Goal: Find specific page/section: Find specific page/section

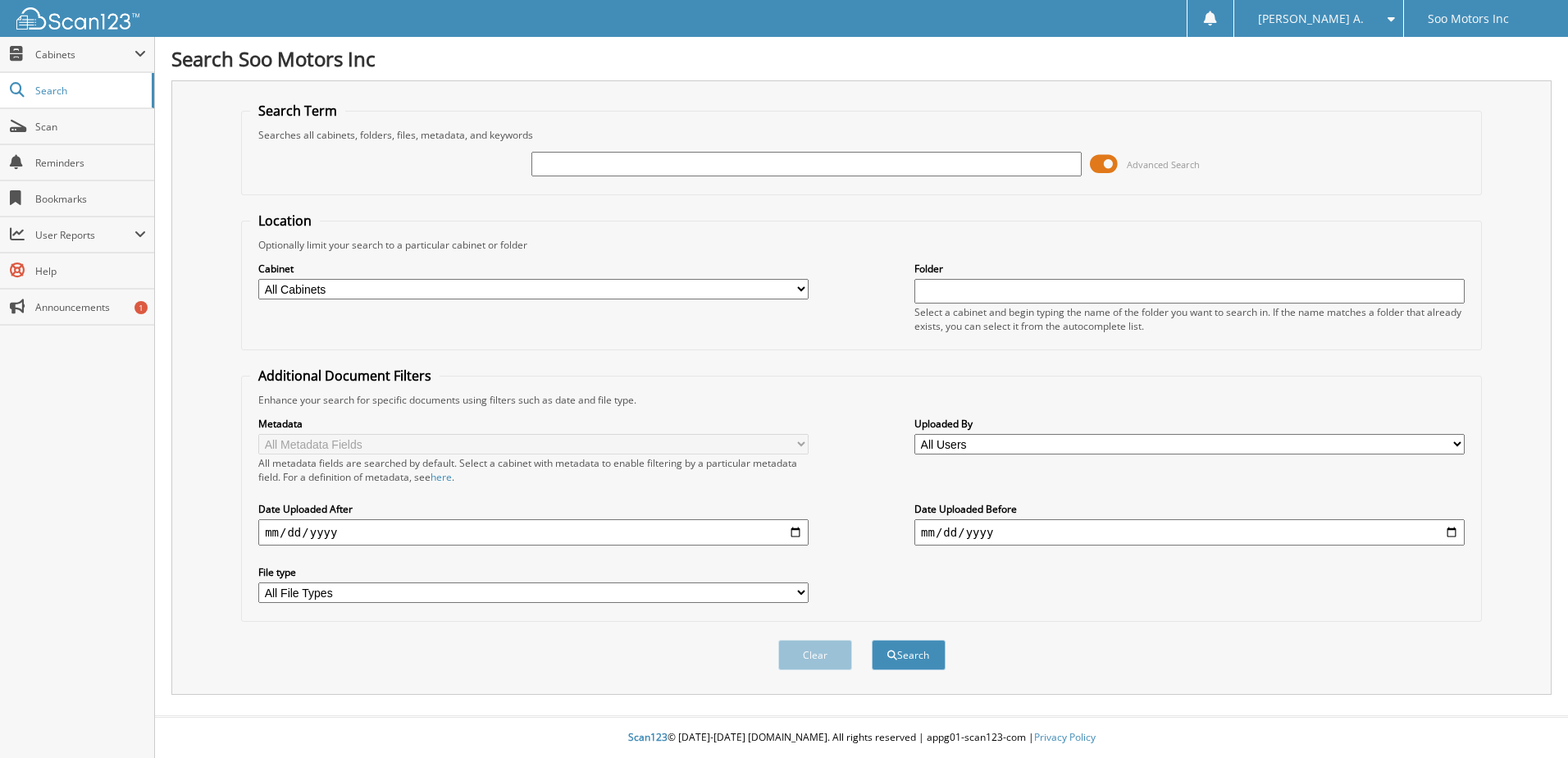
click at [775, 155] on input "text" at bounding box center [806, 164] width 550 height 25
type input "63484"
click at [927, 653] on button "Search" at bounding box center [908, 654] width 74 height 31
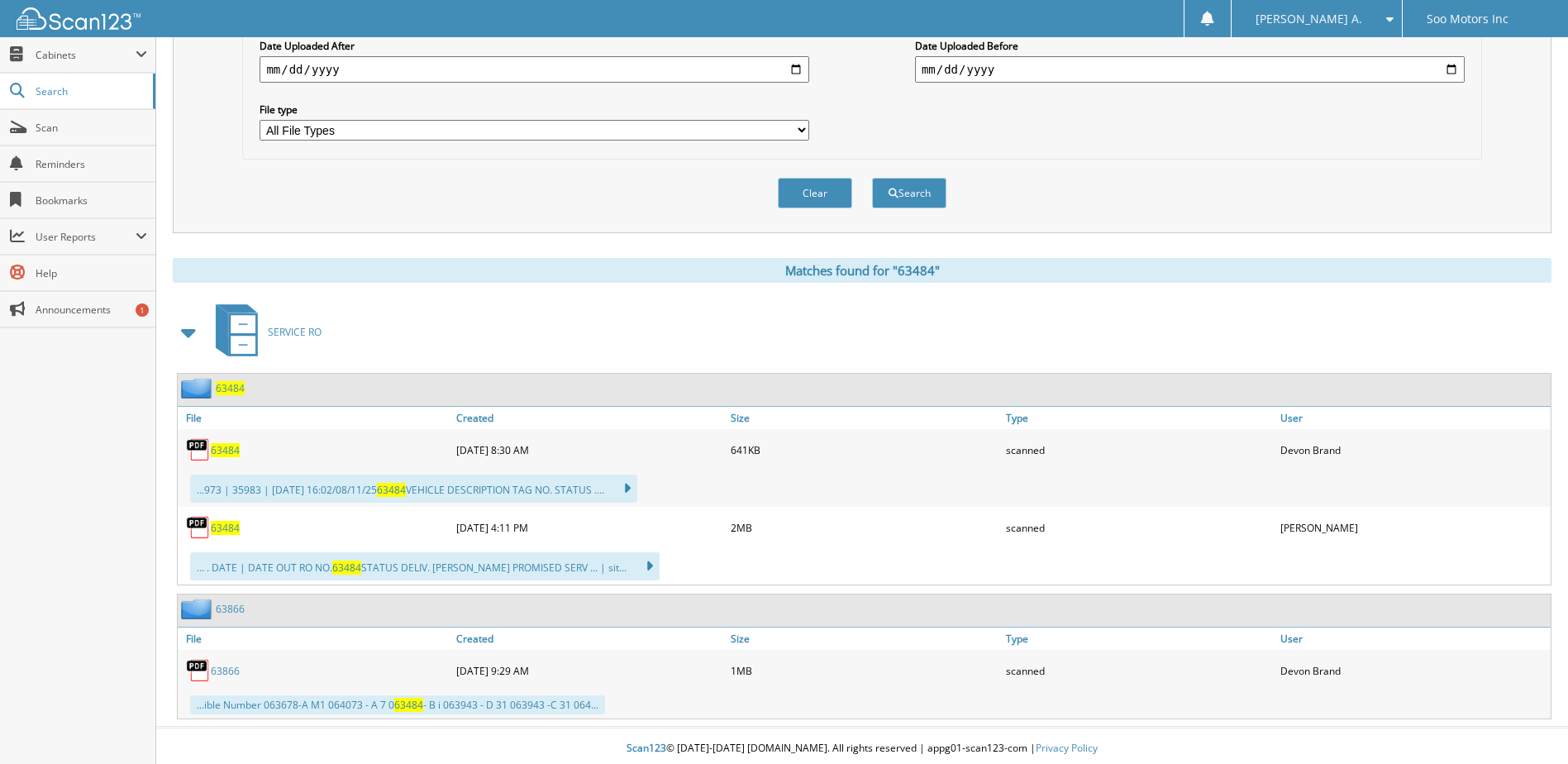
scroll to position [473, 0]
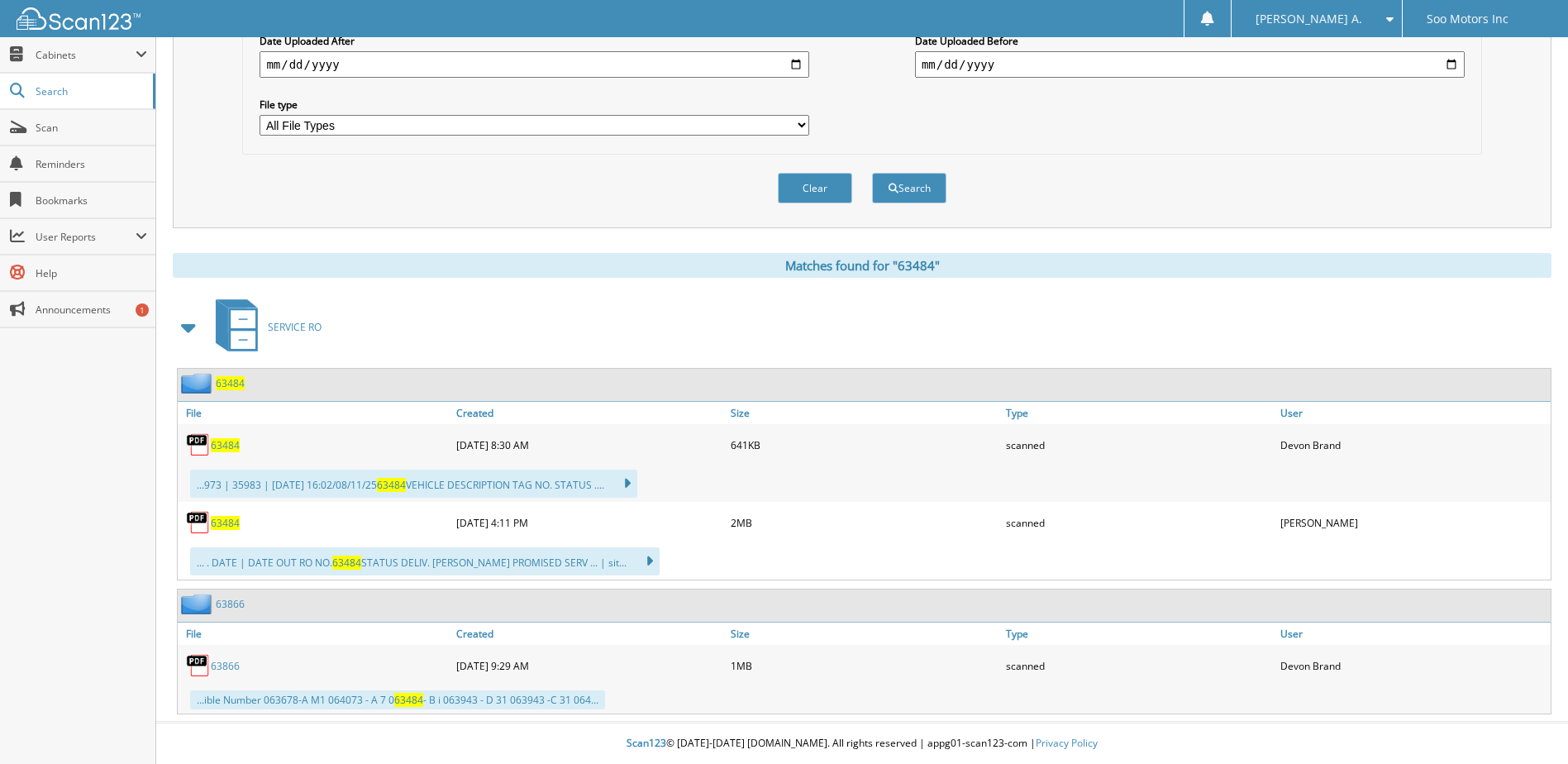
click at [216, 444] on span "63484" at bounding box center [225, 445] width 29 height 14
click at [226, 524] on span "63484" at bounding box center [225, 523] width 29 height 14
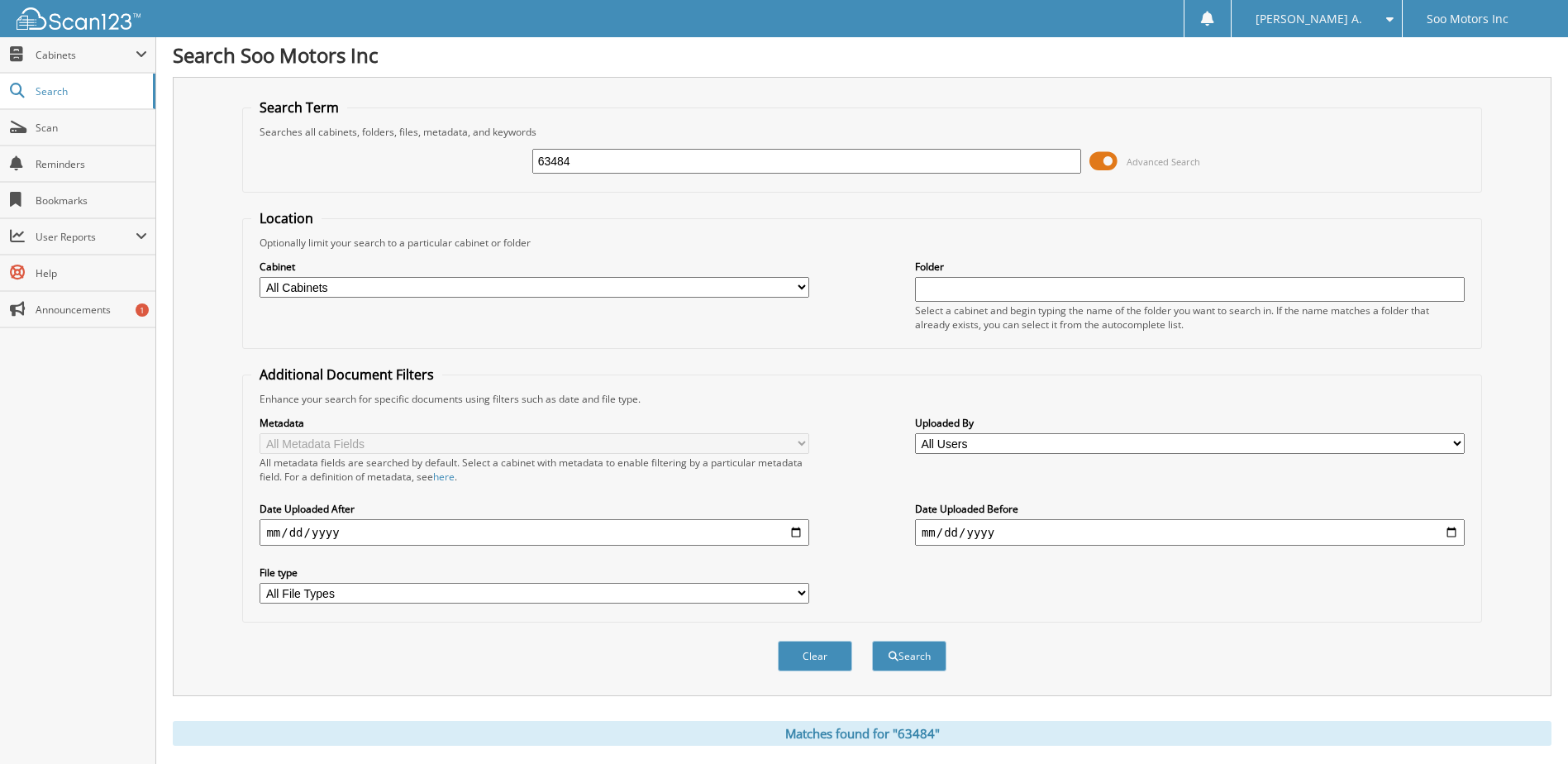
scroll to position [0, 0]
